Goal: Task Accomplishment & Management: Manage account settings

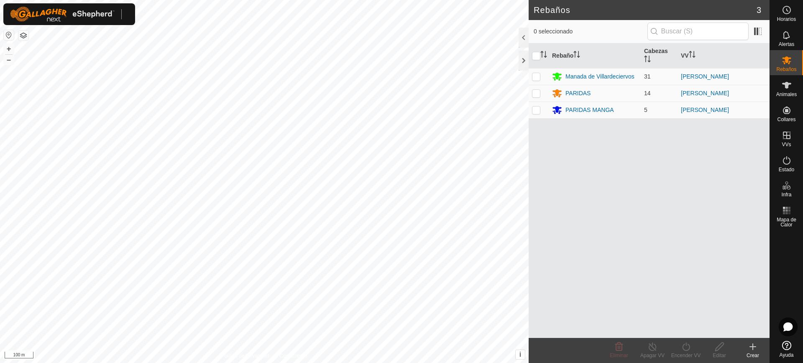
click at [128, 14] on div at bounding box center [69, 14] width 132 height 22
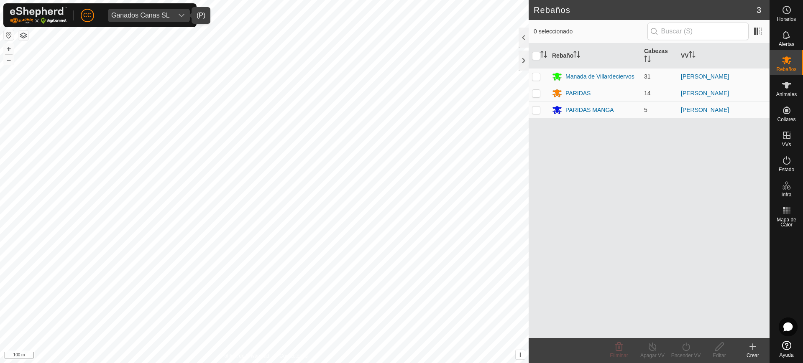
click at [128, 14] on div "Ganados Canas SL" at bounding box center [140, 15] width 59 height 7
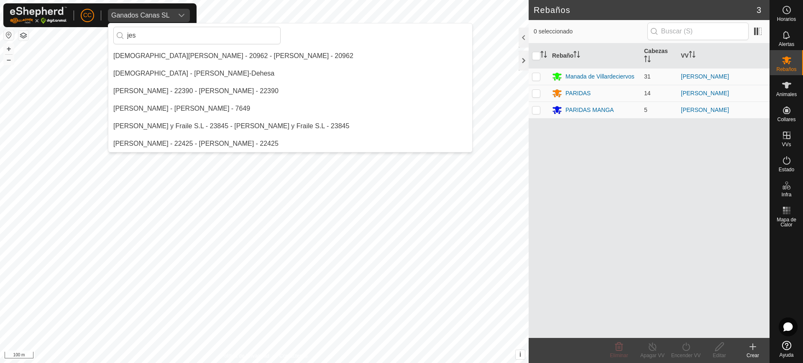
scroll to position [53, 0]
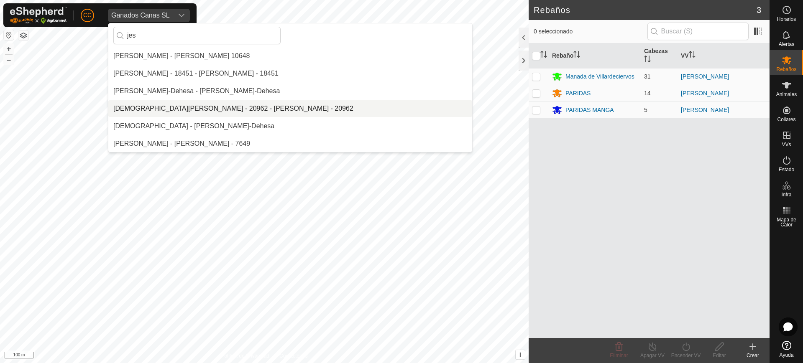
type input "jes"
click at [156, 105] on li "Jesus Vicente Iglesias Casas - 20962 - Jesus Vicente Iglesias Casas - 20962" at bounding box center [290, 108] width 364 height 17
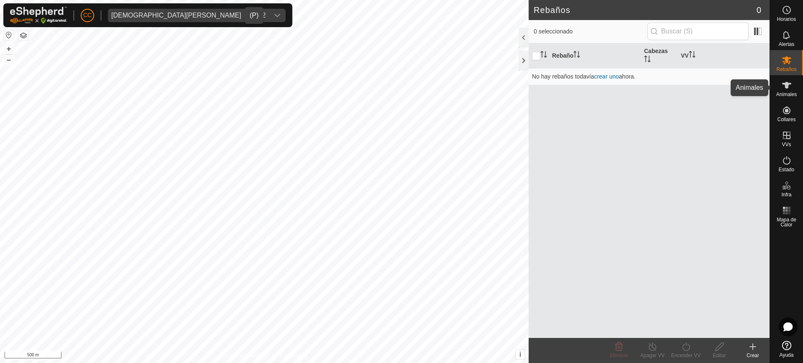
click at [784, 86] on icon at bounding box center [787, 85] width 10 height 10
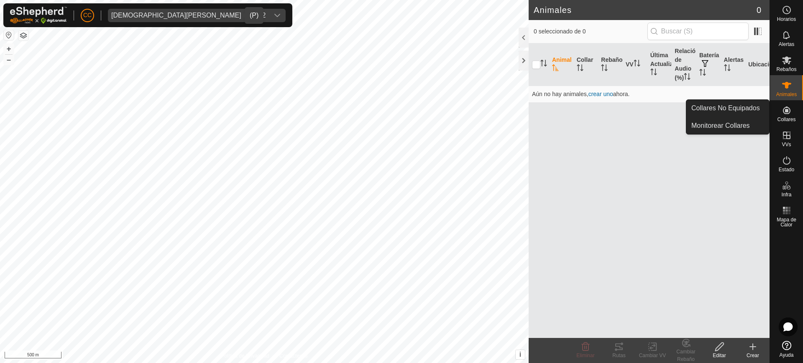
click at [784, 109] on icon at bounding box center [787, 110] width 10 height 10
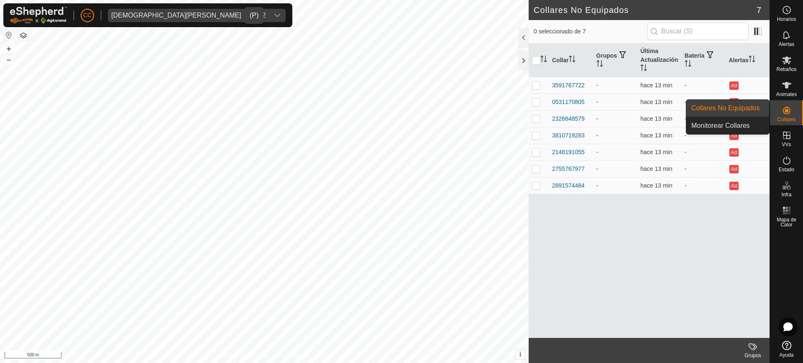
click at [757, 106] on link "Collares No Equipados" at bounding box center [727, 108] width 83 height 17
click at [741, 108] on span "Collares No Equipados" at bounding box center [725, 108] width 69 height 10
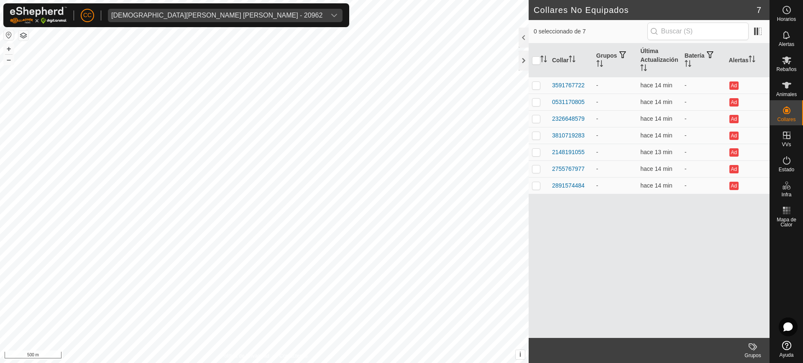
click at [610, 241] on div "Collar Grupos Última Actualización Batería Alertas 3591767722 - hace 14 min - A…" at bounding box center [649, 190] width 241 height 295
